Goal: Complete application form

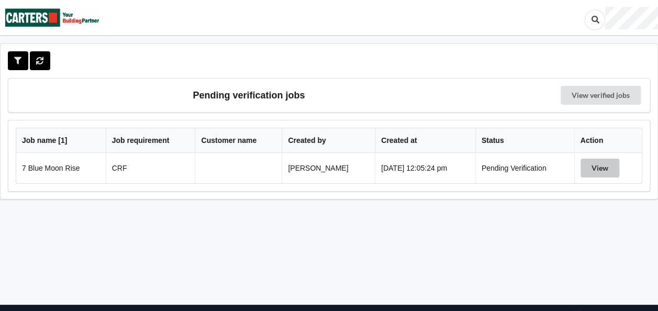
click at [602, 163] on button "View" at bounding box center [599, 168] width 39 height 19
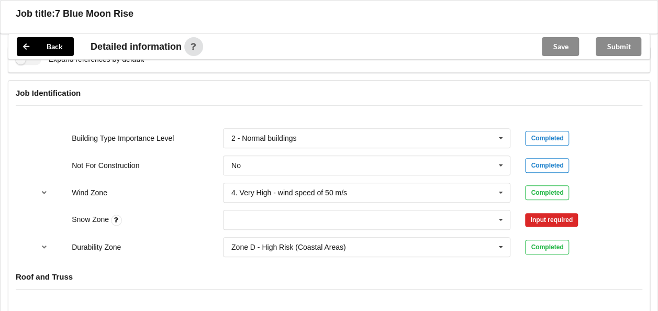
scroll to position [471, 0]
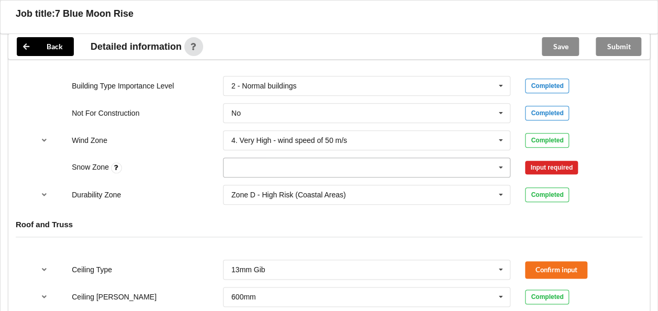
click at [502, 163] on icon at bounding box center [501, 167] width 16 height 19
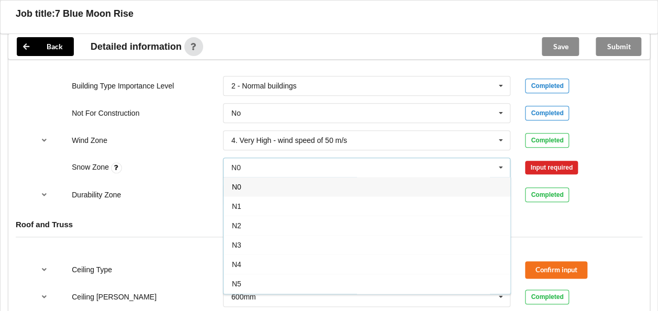
click at [244, 182] on div "N0" at bounding box center [367, 186] width 287 height 19
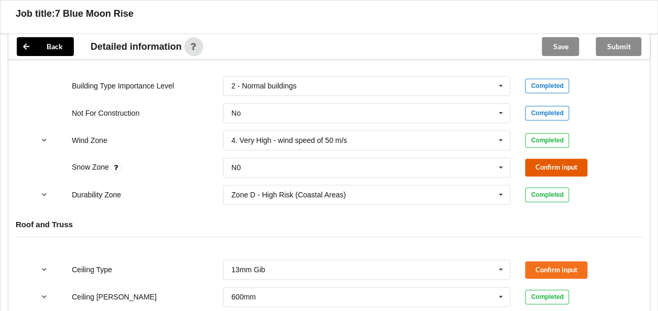
click at [545, 162] on button "Confirm input" at bounding box center [556, 167] width 62 height 17
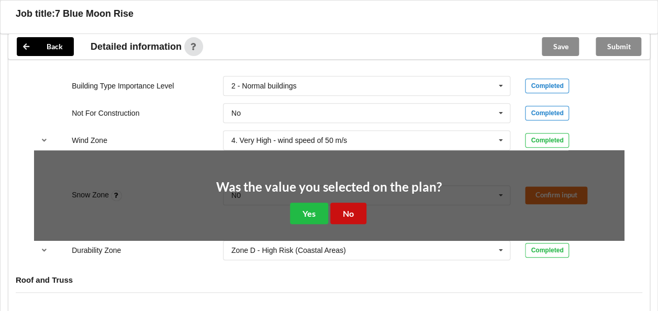
click at [354, 211] on button "No" at bounding box center [348, 213] width 36 height 21
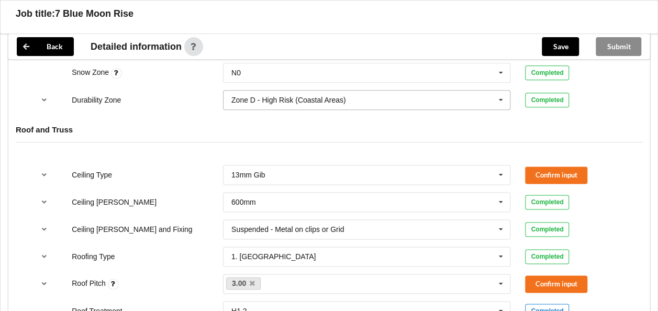
scroll to position [576, 0]
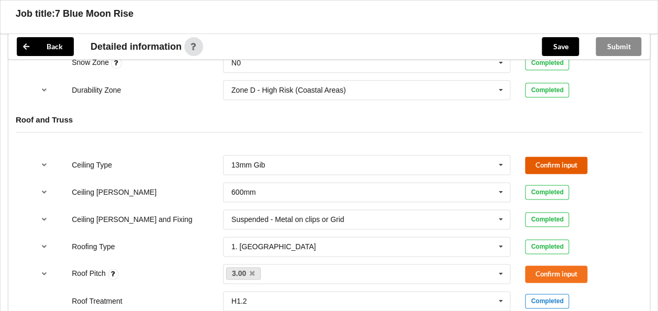
click at [556, 162] on button "Confirm input" at bounding box center [556, 165] width 62 height 17
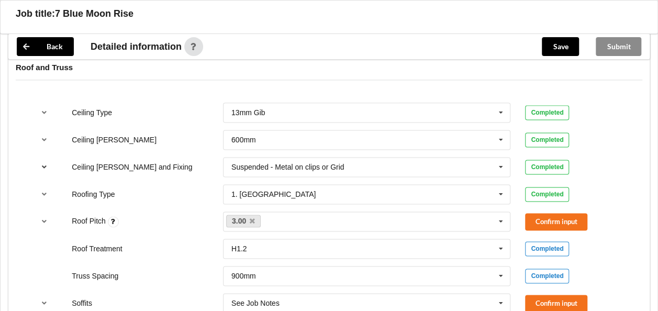
click at [43, 164] on icon "reference-toggle" at bounding box center [44, 166] width 9 height 6
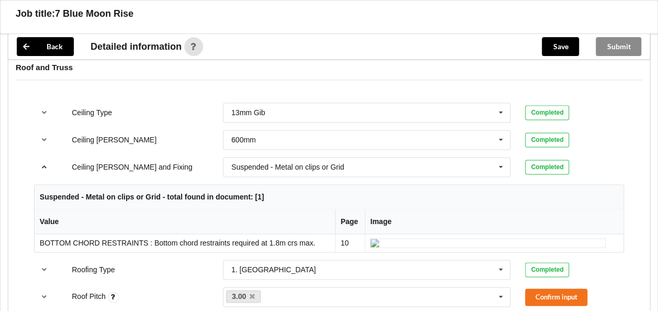
click at [43, 164] on icon "reference-toggle" at bounding box center [44, 166] width 9 height 6
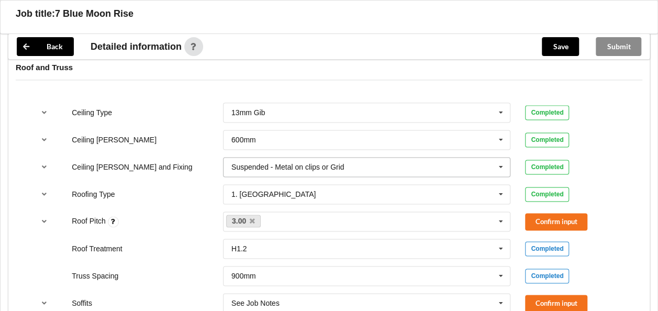
click at [503, 164] on icon at bounding box center [501, 167] width 16 height 19
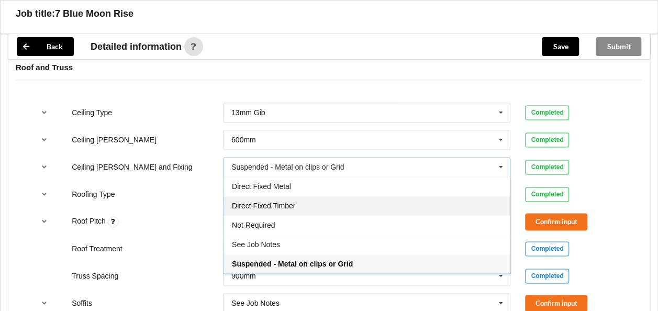
click at [289, 202] on span "Direct Fixed Timber" at bounding box center [263, 206] width 63 height 8
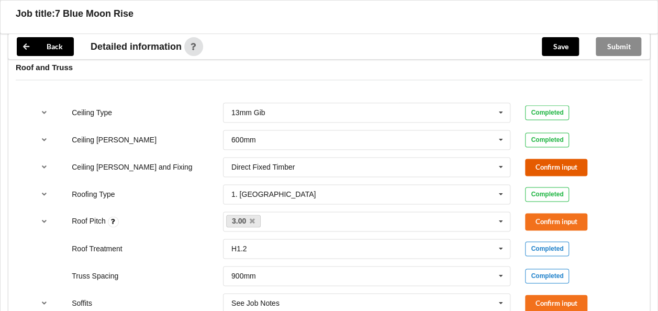
click at [549, 164] on button "Confirm input" at bounding box center [556, 167] width 62 height 17
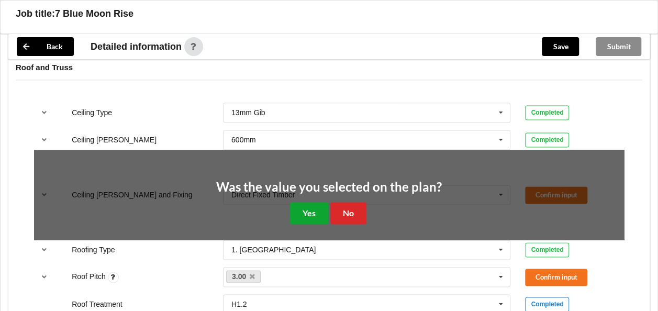
drag, startPoint x: 312, startPoint y: 208, endPoint x: 327, endPoint y: 206, distance: 14.9
click at [312, 208] on button "Yes" at bounding box center [309, 212] width 38 height 21
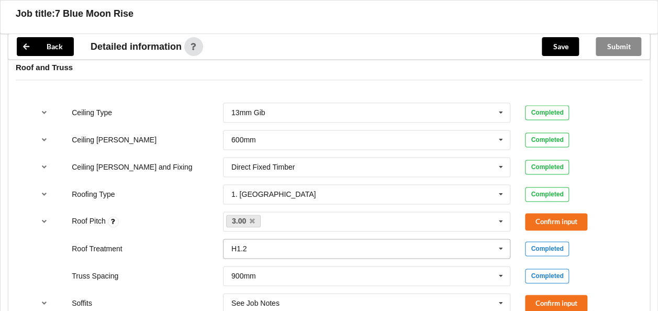
scroll to position [680, 0]
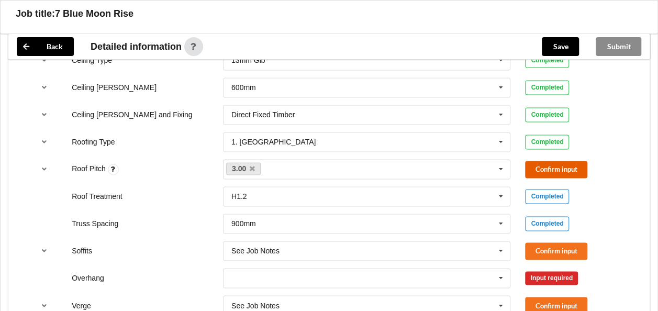
click at [541, 165] on button "Confirm input" at bounding box center [556, 169] width 62 height 17
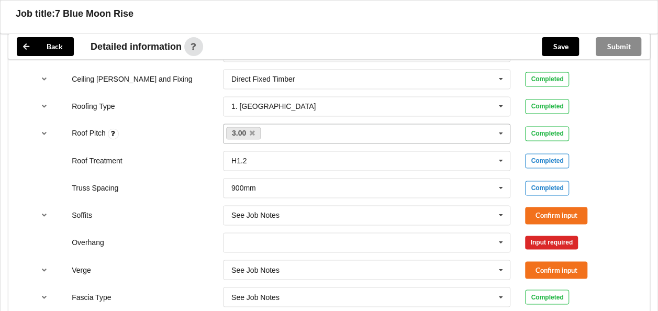
scroll to position [733, 0]
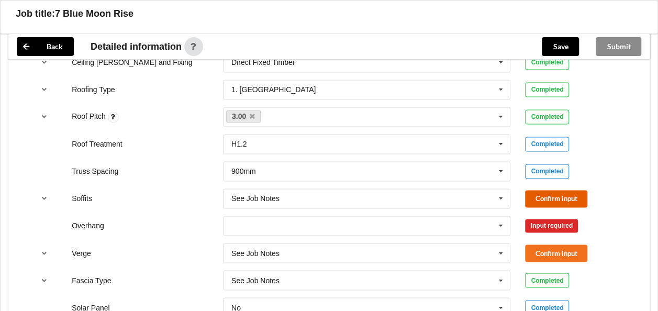
click at [549, 192] on button "Confirm input" at bounding box center [556, 198] width 62 height 17
click at [502, 223] on icon at bounding box center [501, 225] width 16 height 19
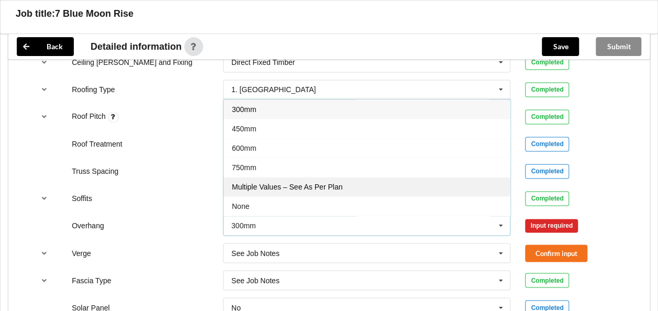
click at [331, 184] on span "Multiple Values – See As Per Plan" at bounding box center [287, 187] width 110 height 8
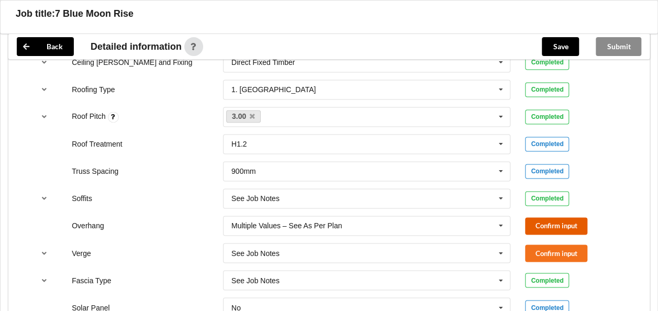
click at [539, 221] on button "Confirm input" at bounding box center [556, 225] width 62 height 17
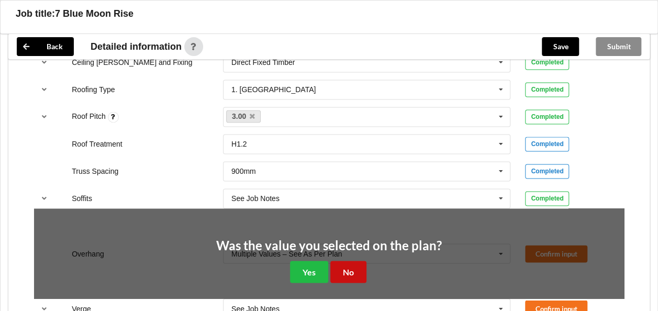
click at [353, 261] on button "No" at bounding box center [348, 271] width 36 height 21
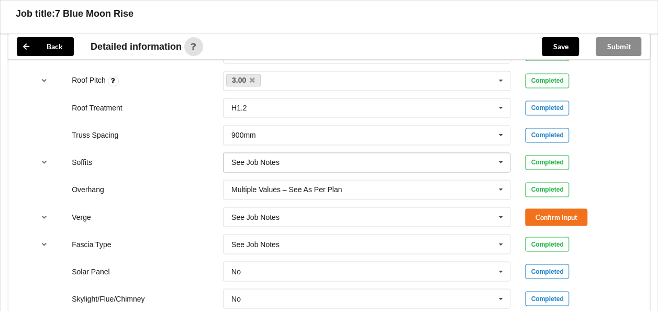
scroll to position [785, 0]
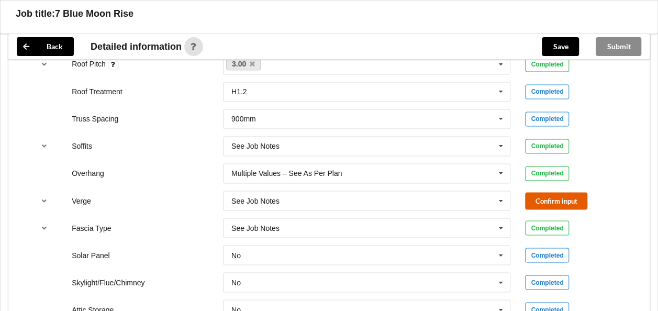
click at [544, 196] on button "Confirm input" at bounding box center [556, 200] width 62 height 17
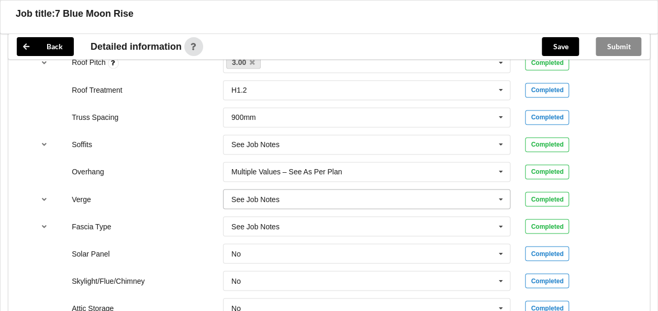
scroll to position [733, 0]
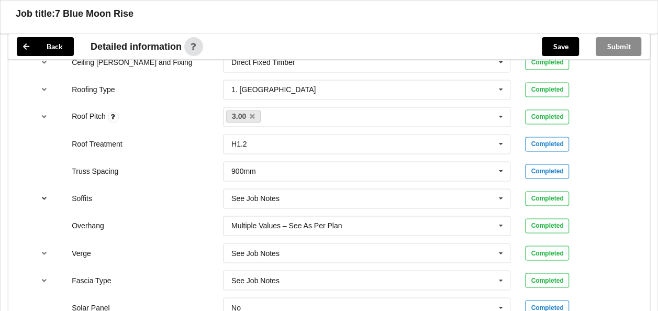
click at [44, 196] on icon "reference-toggle" at bounding box center [44, 198] width 9 height 6
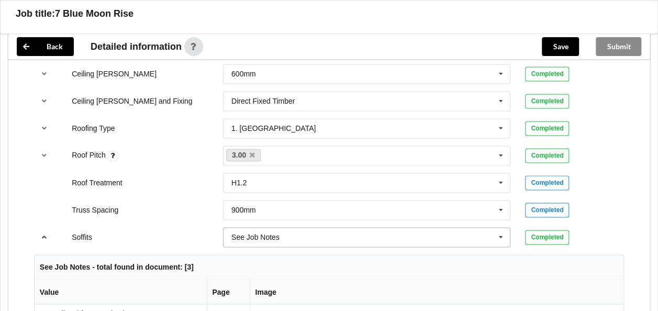
scroll to position [680, 0]
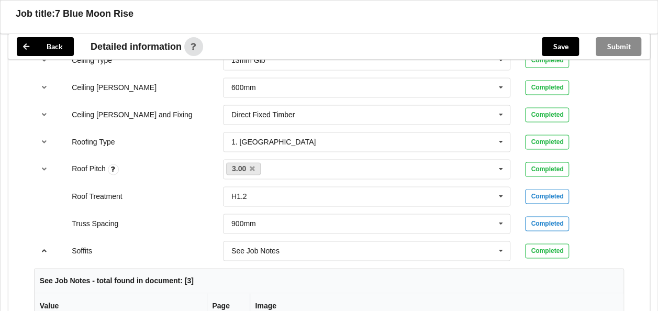
click at [43, 247] on icon "reference-toggle" at bounding box center [44, 250] width 9 height 6
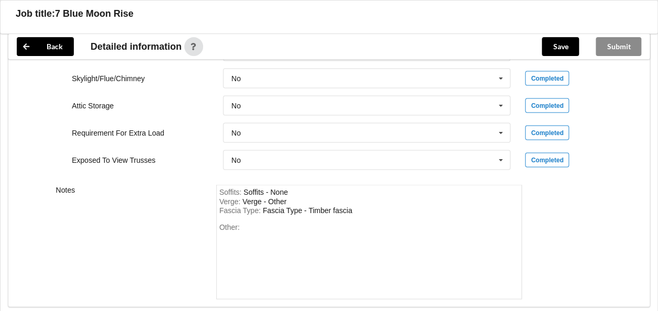
scroll to position [995, 0]
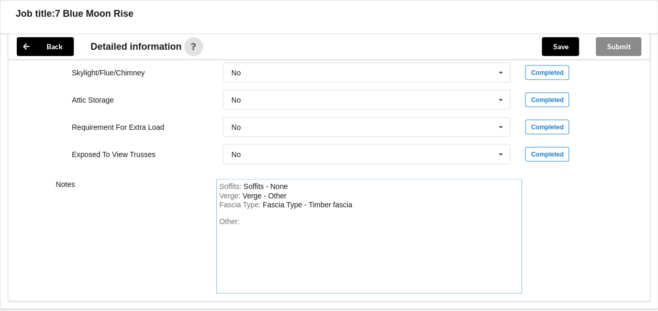
click at [264, 218] on div "Other:" at bounding box center [369, 253] width 300 height 73
click at [300, 182] on div "Soffits : Soffits - None" at bounding box center [369, 186] width 300 height 9
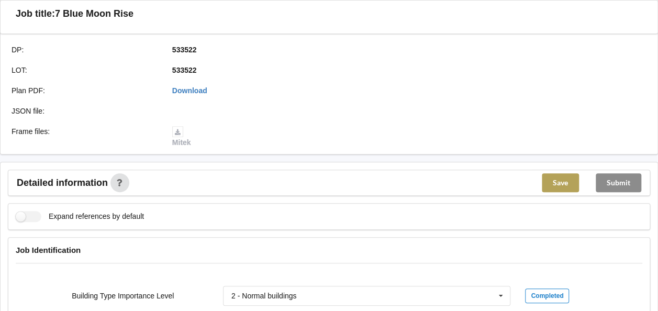
click at [554, 178] on button "Save" at bounding box center [560, 182] width 37 height 19
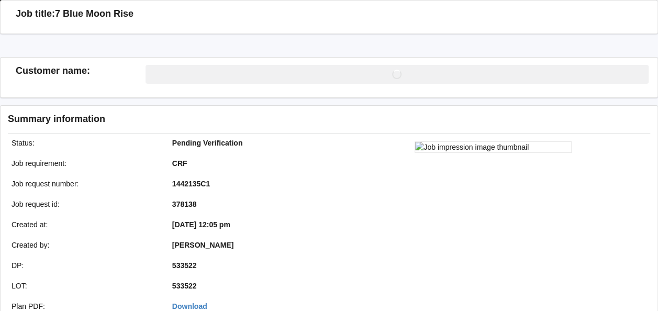
scroll to position [262, 0]
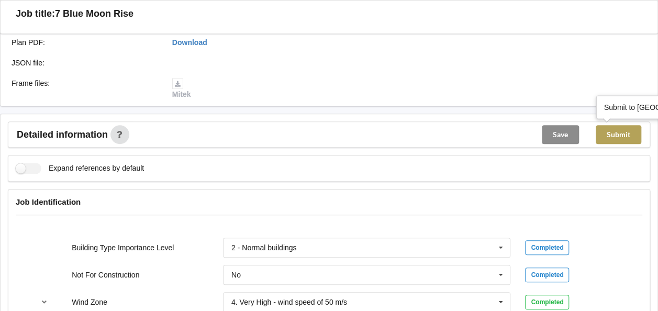
click at [628, 134] on button "Submit" at bounding box center [619, 134] width 46 height 19
